Goal: Task Accomplishment & Management: Use online tool/utility

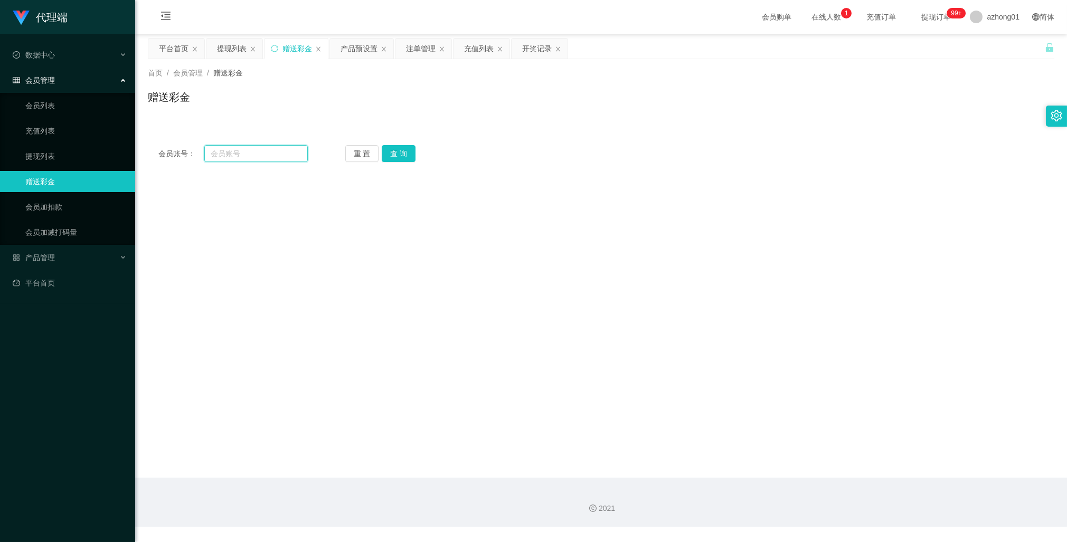
click at [263, 150] on input "text" at bounding box center [256, 153] width 104 height 17
type input "v"
click at [367, 189] on main "关闭左侧 关闭右侧 关闭其它 刷新页面 平台首页 提现列表 赠送彩金 产品预设置 注单管理 充值列表 开奖记录 首页 / 会员管理 / 赠送彩金 / 赠送彩金…" at bounding box center [601, 256] width 932 height 444
click at [243, 149] on input "text" at bounding box center [256, 153] width 104 height 17
paste input "ANSON2025"
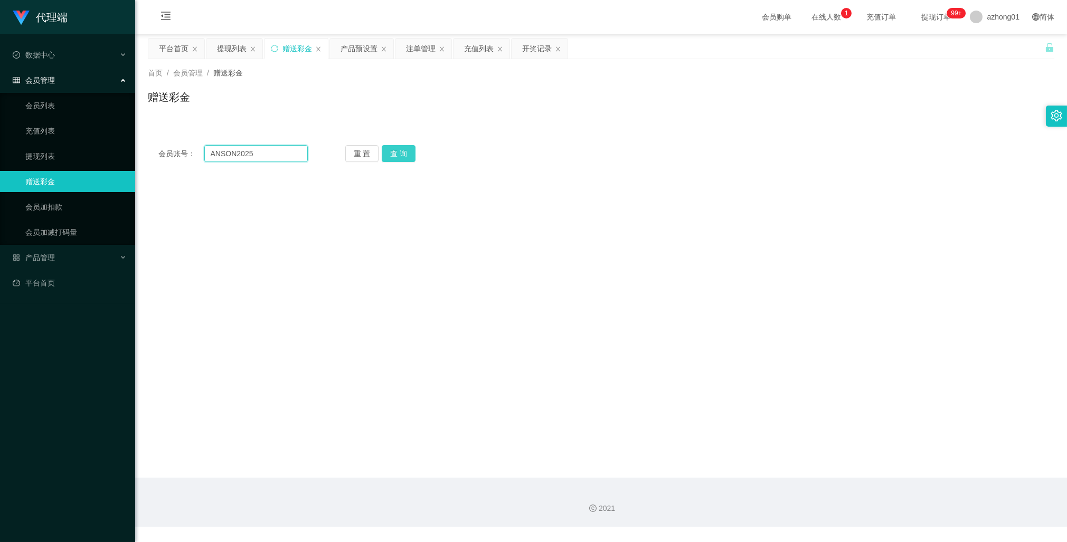
type input "ANSON2025"
click at [392, 158] on button "查 询" at bounding box center [399, 153] width 34 height 17
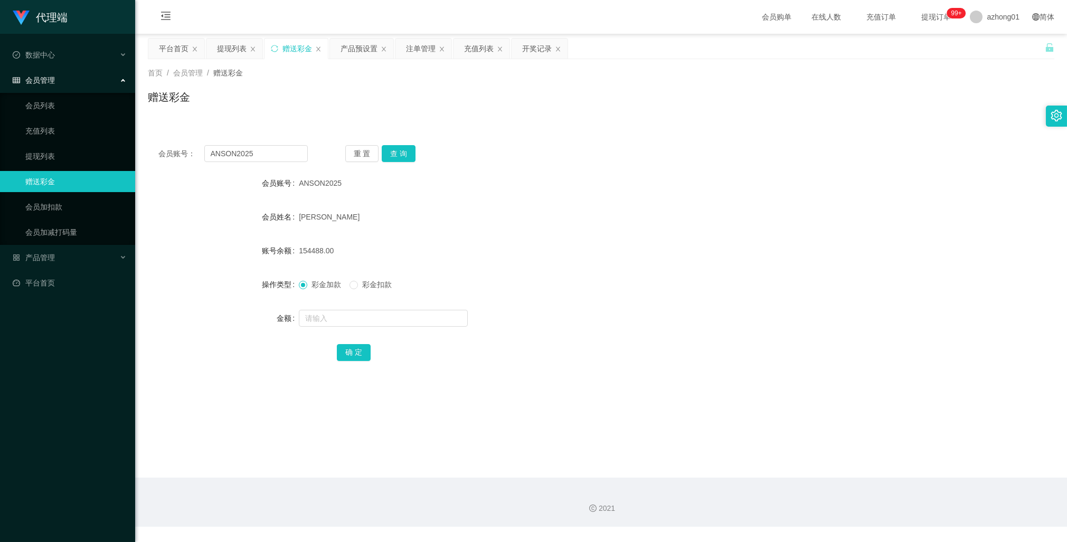
click at [479, 400] on main "关闭左侧 关闭右侧 关闭其它 刷新页面 平台首页 提现列表 赠送彩金 产品预设置 注单管理 充值列表 开奖记录 首页 / 会员管理 / 赠送彩金 / 赠送彩金…" at bounding box center [601, 256] width 932 height 444
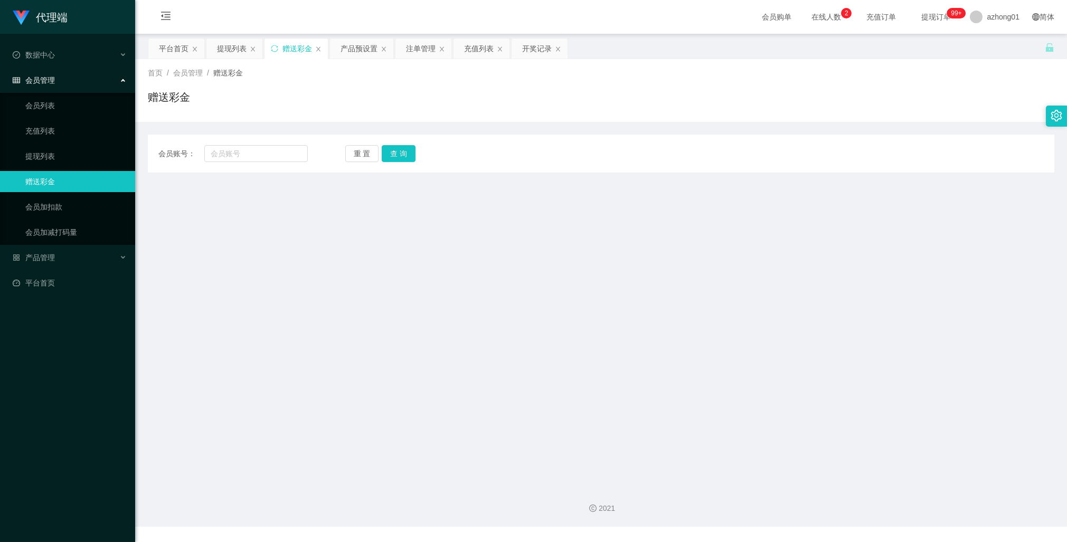
drag, startPoint x: 382, startPoint y: 416, endPoint x: 374, endPoint y: 406, distance: 13.1
click at [382, 416] on main "关闭左侧 关闭右侧 关闭其它 刷新页面 平台首页 提现列表 赠送彩金 产品预设置 注单管理 充值列表 开奖记录 首页 / 会员管理 / 赠送彩金 / 赠送彩金…" at bounding box center [601, 256] width 932 height 444
click at [249, 152] on input "text" at bounding box center [256, 153] width 104 height 17
paste input "ANSON2025"
type input "ANSON2025"
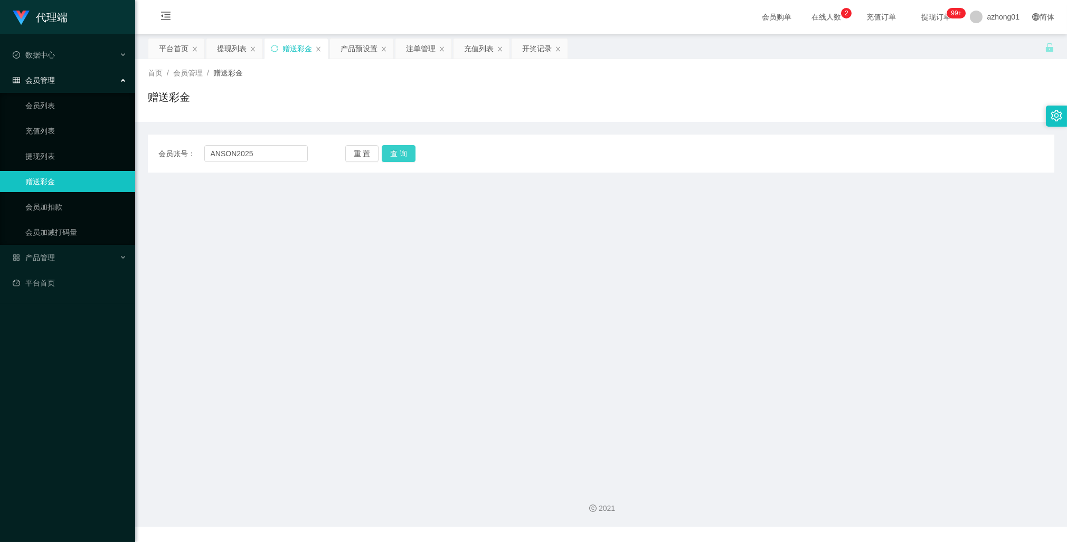
click at [396, 156] on button "查 询" at bounding box center [399, 153] width 34 height 17
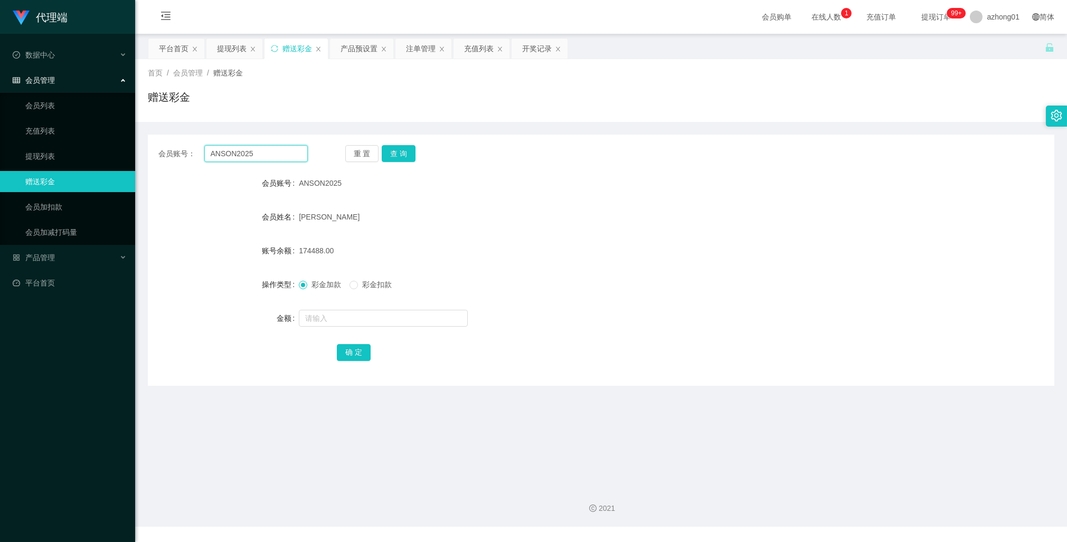
drag, startPoint x: 269, startPoint y: 157, endPoint x: 229, endPoint y: 152, distance: 41.0
click at [229, 152] on input "ANSON2025" at bounding box center [256, 153] width 104 height 17
click at [48, 210] on link "会员加扣款" at bounding box center [75, 206] width 101 height 21
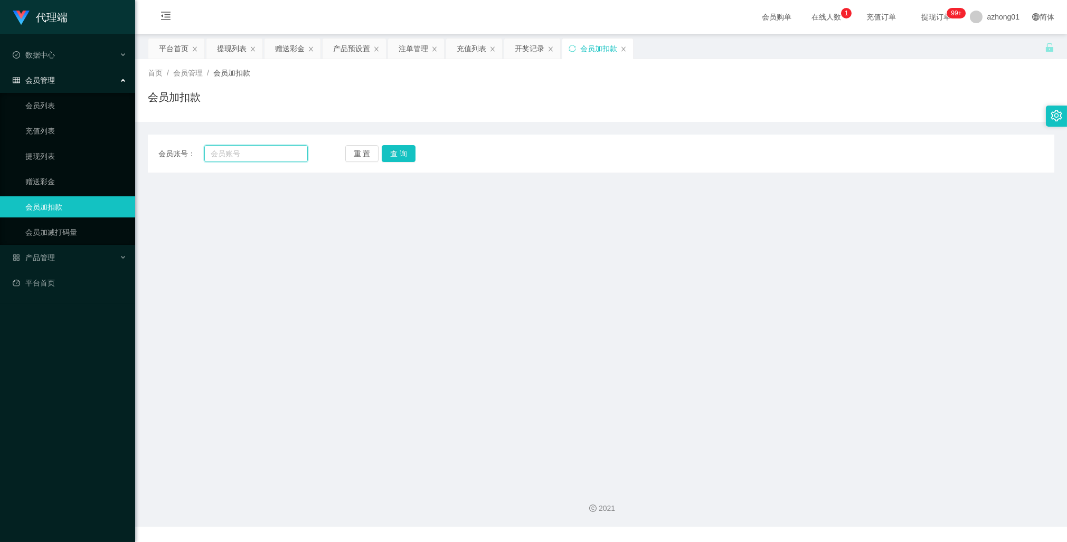
click at [221, 156] on input "text" at bounding box center [256, 153] width 104 height 17
paste input "老道 升级：1 二冲： 三冲： 拉单： 金池： 升级： 2 二冲：1*100 三冲： 拉单：30000"
drag, startPoint x: 303, startPoint y: 151, endPoint x: 230, endPoint y: 149, distance: 73.4
click at [230, 149] on input "老道 升级：1 二冲： 三冲： 拉单： 金池： 升级： 2 二冲：1*100 三冲： 拉单：30000" at bounding box center [256, 153] width 104 height 17
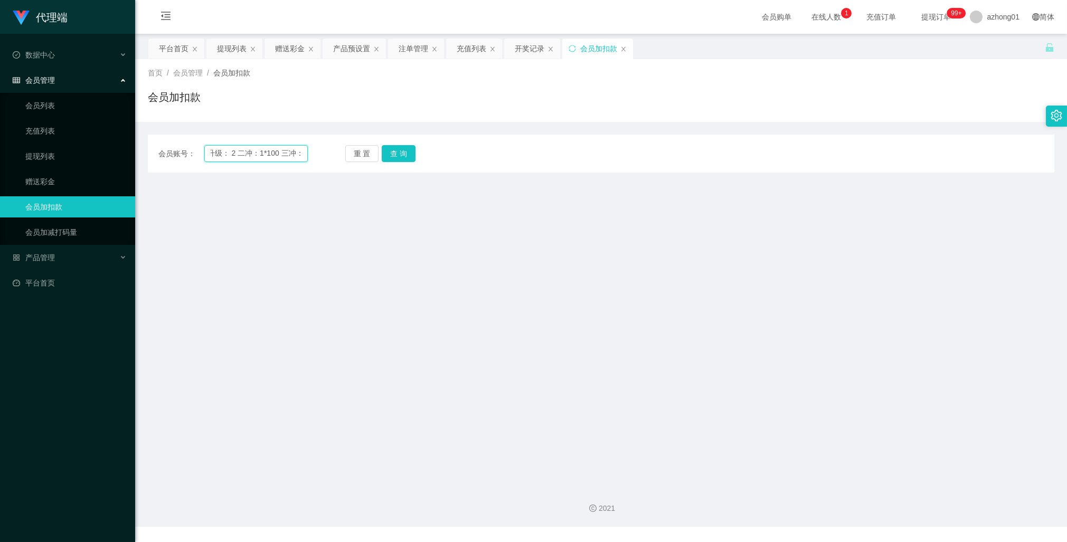
type input "老道 升级：1 二冲： 三冲： 拉单： 金池： 升级： 2 二冲：1*100 三冲： 拉单：30000"
drag, startPoint x: 602, startPoint y: 288, endPoint x: 578, endPoint y: 288, distance: 24.3
click at [579, 288] on main "关闭左侧 关闭右侧 关闭其它 刷新页面 平台首页 提现列表 赠送彩金 产品预设置 注单管理 充值列表 开奖记录 会员加扣款 首页 / 会员管理 / 会员加扣款…" at bounding box center [601, 256] width 932 height 444
click at [45, 130] on link "充值列表" at bounding box center [75, 130] width 101 height 21
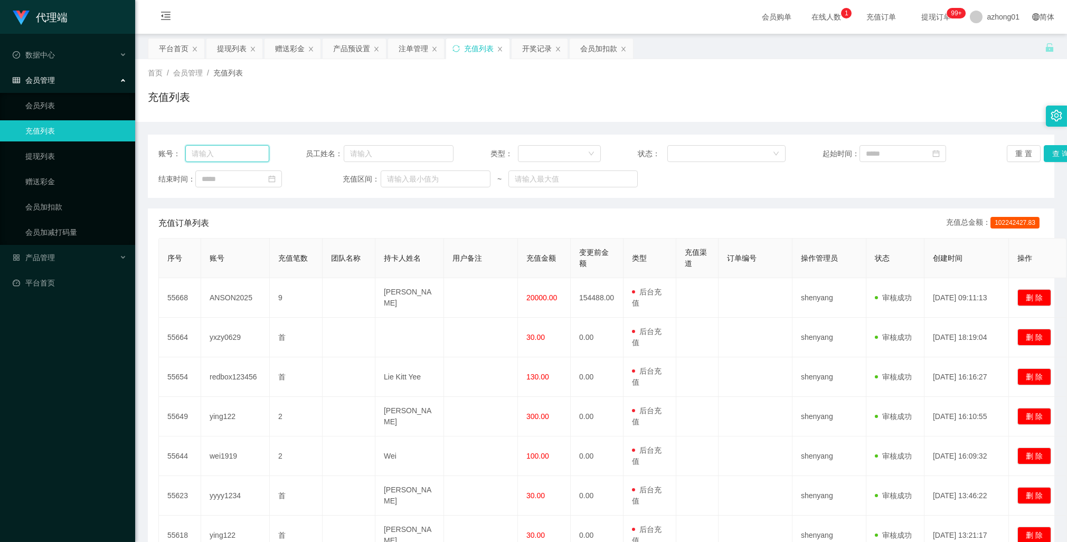
click at [213, 155] on input "text" at bounding box center [227, 153] width 84 height 17
paste input "ANSON2025"
type input "ANSON2025"
click at [1049, 154] on button "查 询" at bounding box center [1061, 153] width 34 height 17
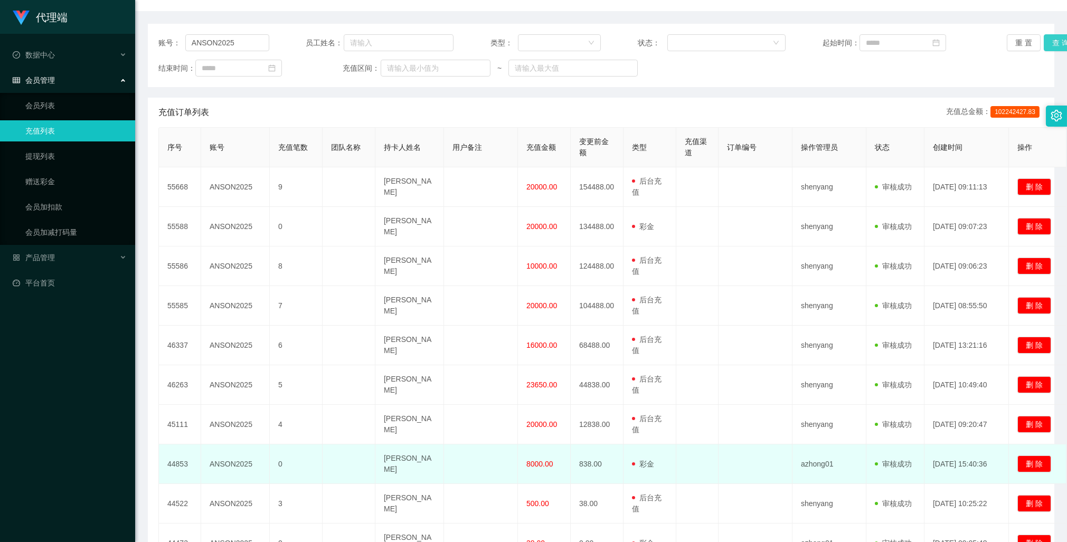
scroll to position [166, 0]
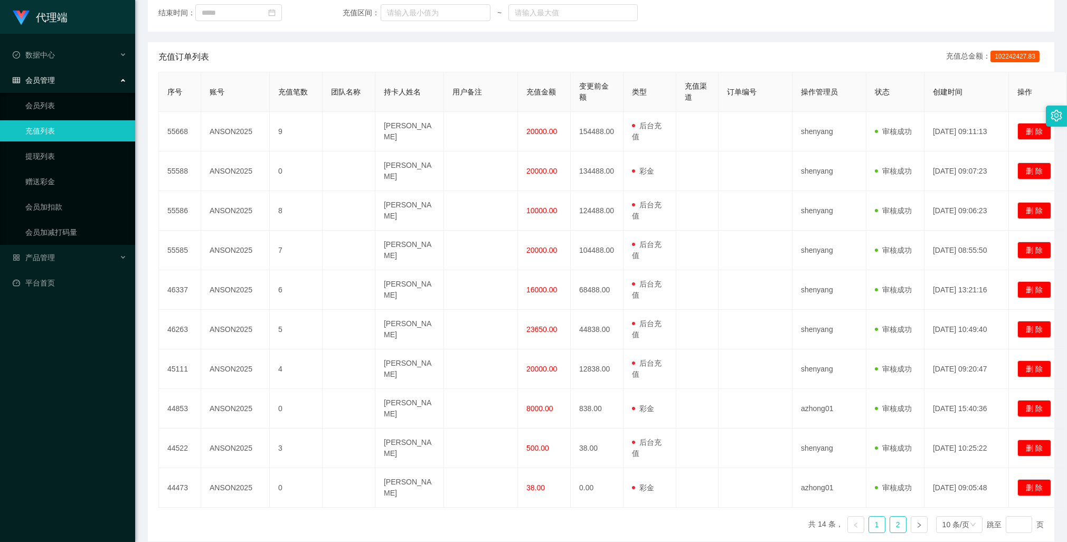
click at [890, 523] on link "2" at bounding box center [898, 525] width 16 height 16
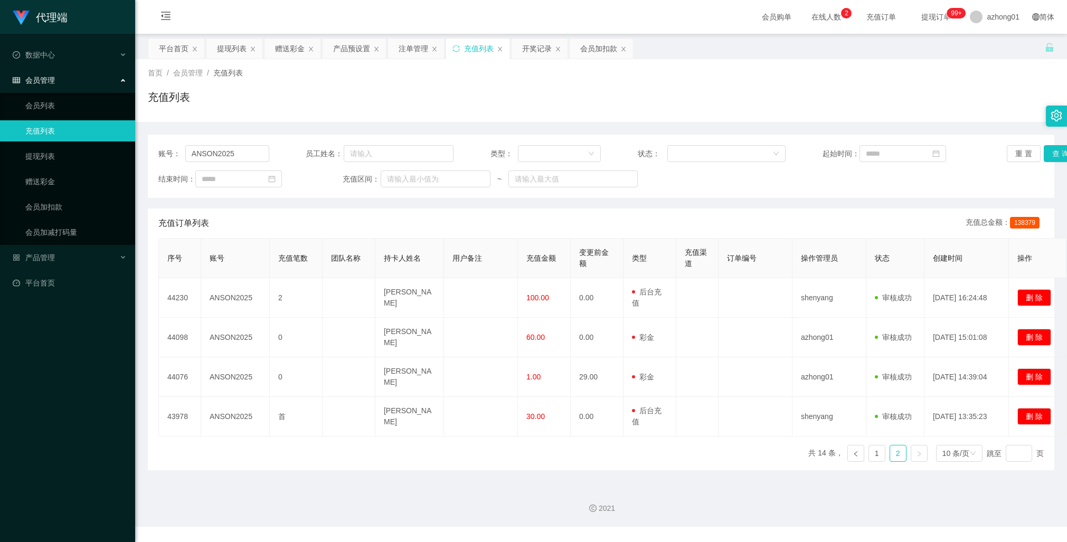
click at [739, 81] on div "首页 / 会员管理 / 充值列表 / 充值列表" at bounding box center [601, 91] width 907 height 46
